Goal: Task Accomplishment & Management: Manage account settings

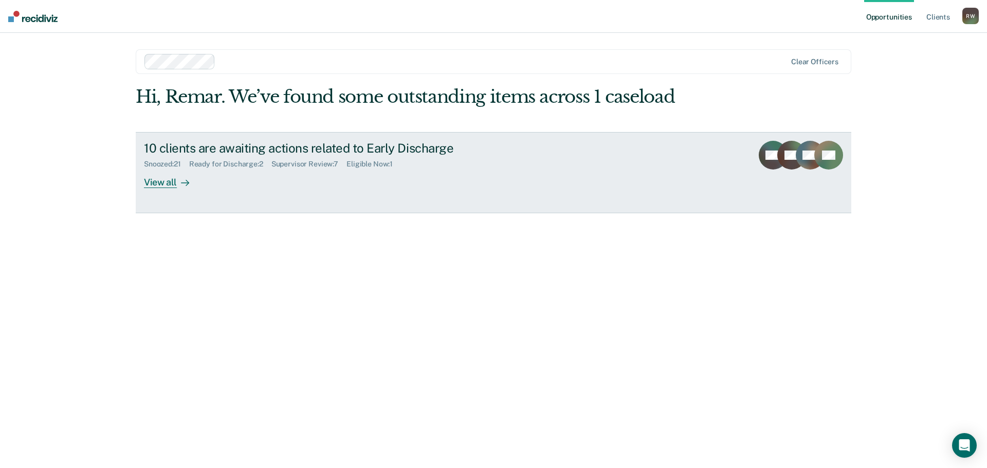
click at [225, 165] on div "Ready for Discharge : 2" at bounding box center [230, 164] width 82 height 9
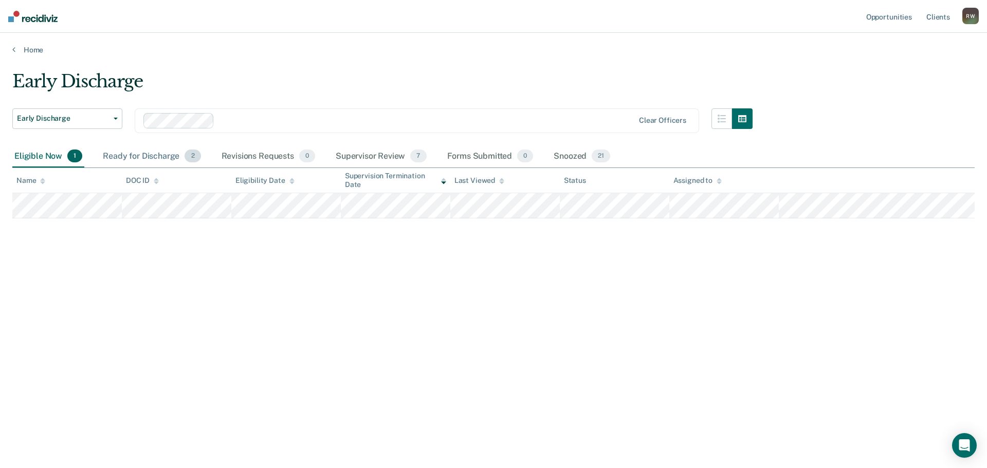
click at [156, 155] on div "Ready for Discharge 2" at bounding box center [152, 156] width 102 height 23
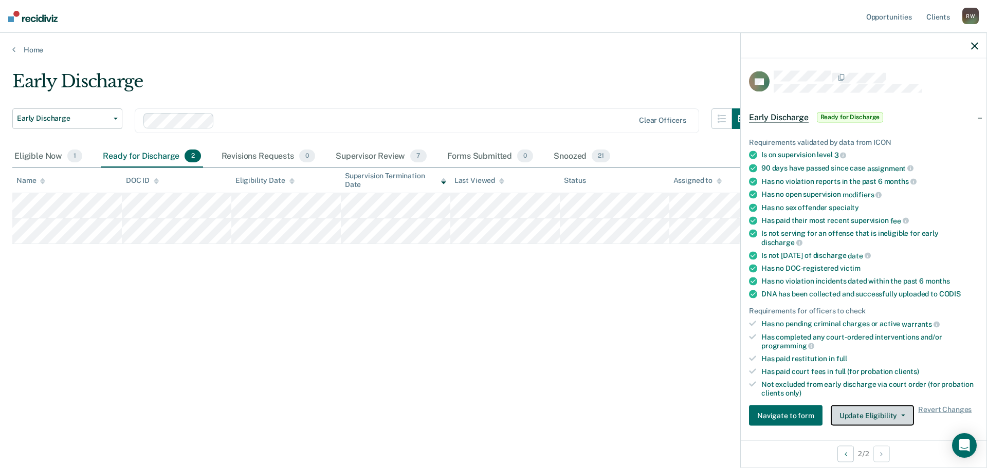
click at [890, 413] on button "Update Eligibility" at bounding box center [872, 416] width 83 height 21
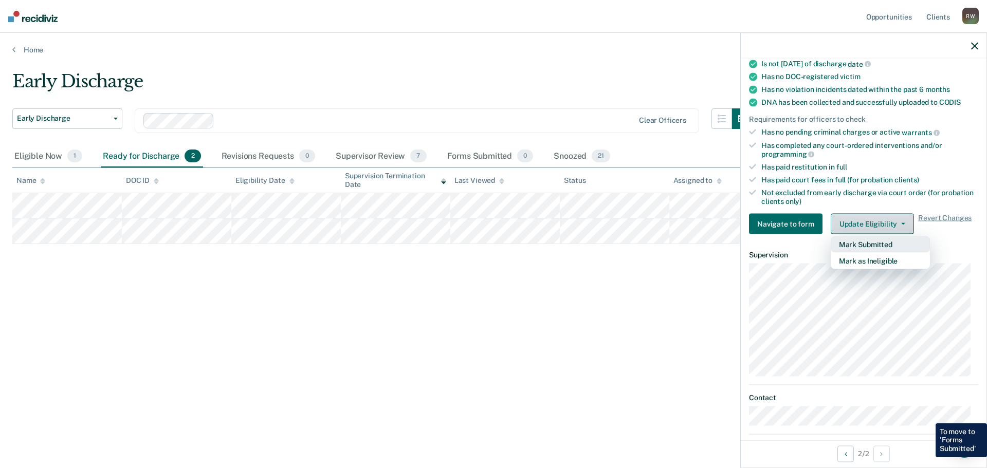
scroll to position [192, 0]
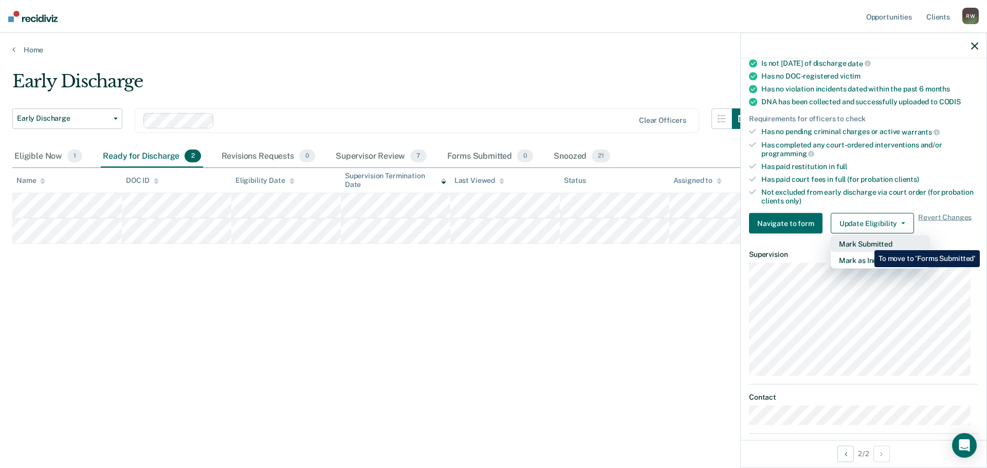
click at [867, 243] on button "Mark Submitted" at bounding box center [880, 244] width 99 height 16
